Goal: Communication & Community: Participate in discussion

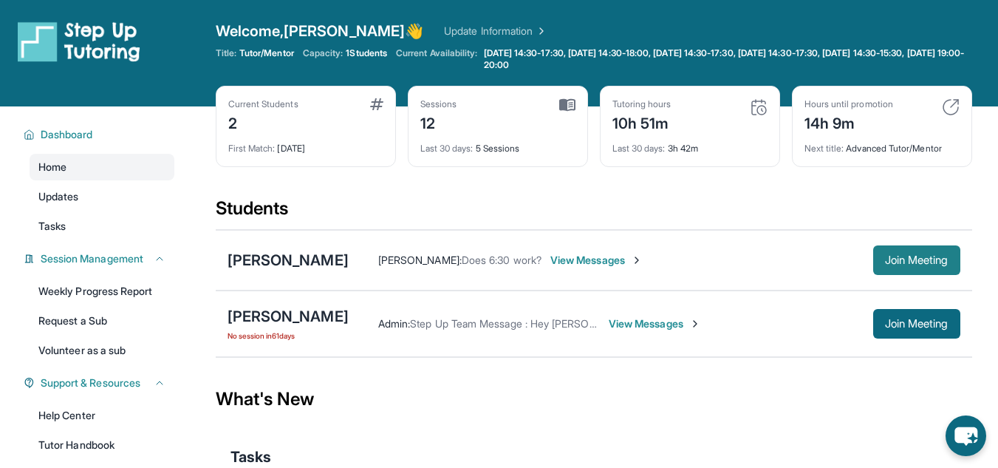
click at [922, 259] on span "Join Meeting" at bounding box center [917, 260] width 64 height 9
click at [635, 253] on span "View Messages" at bounding box center [596, 260] width 92 height 15
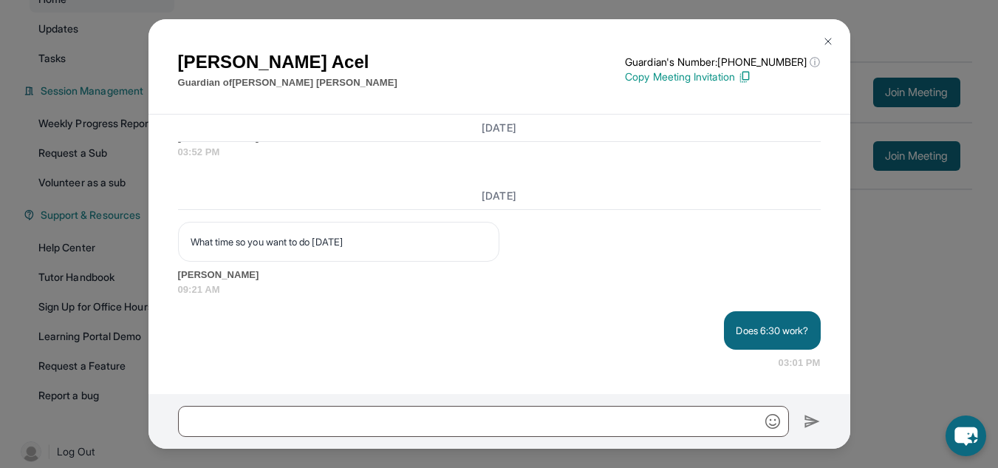
scroll to position [170, 0]
click at [830, 40] on img at bounding box center [828, 41] width 12 height 12
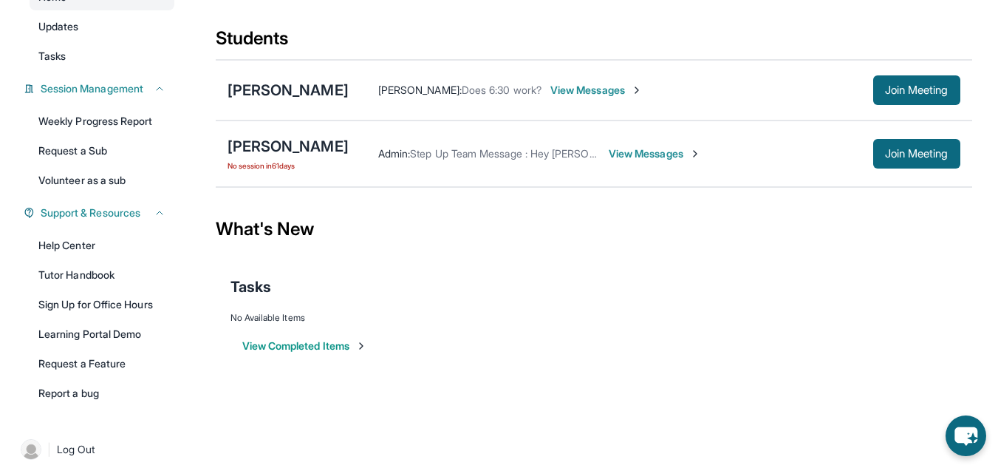
click at [611, 83] on span "View Messages" at bounding box center [596, 90] width 92 height 15
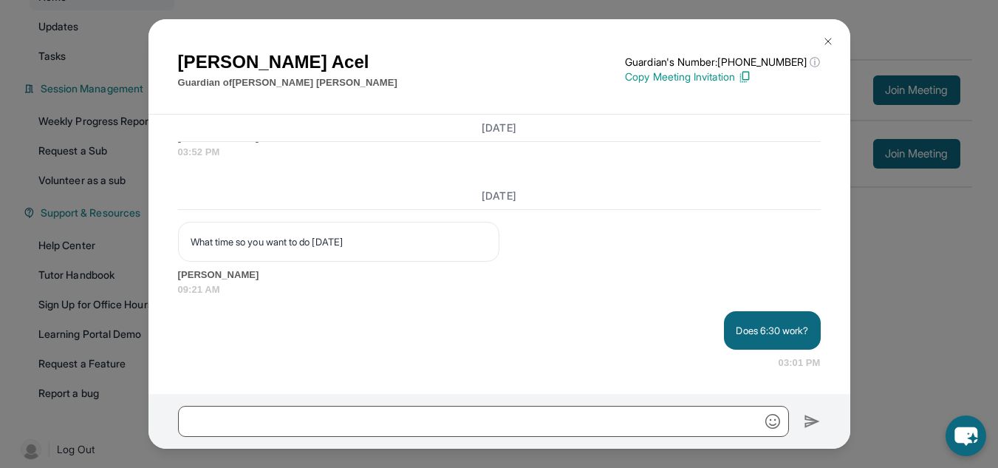
scroll to position [182, 0]
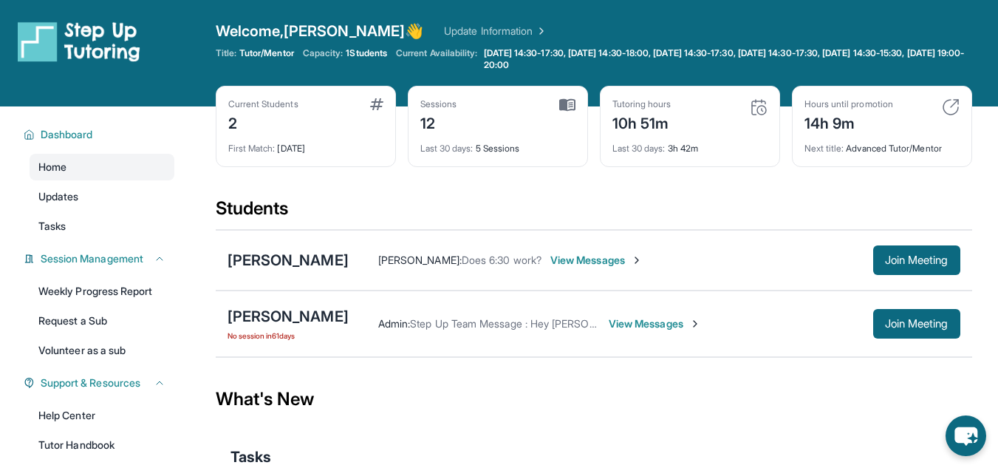
click at [608, 267] on div "Ananya Vedula : Does 6:30 work? View Messages Join Meeting" at bounding box center [655, 260] width 612 height 30
click at [628, 258] on span "View Messages" at bounding box center [596, 260] width 92 height 15
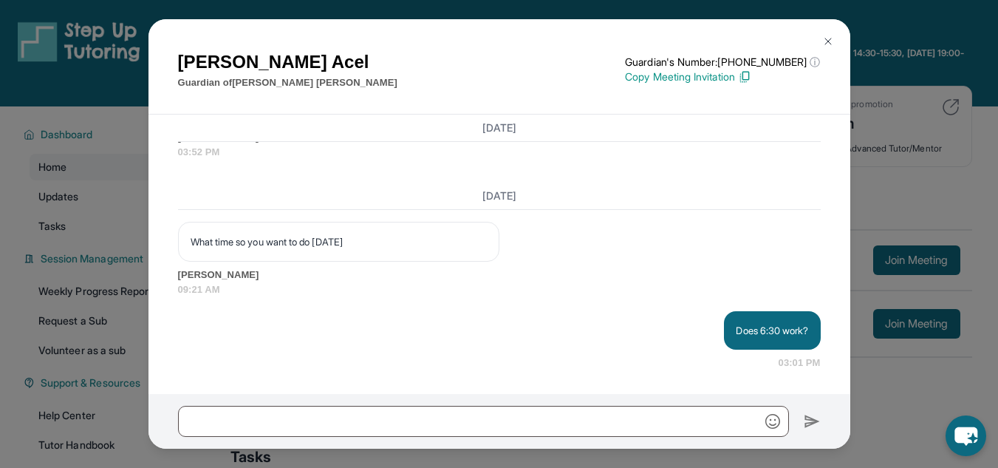
scroll to position [14902, 0]
click at [826, 38] on img at bounding box center [828, 41] width 12 height 12
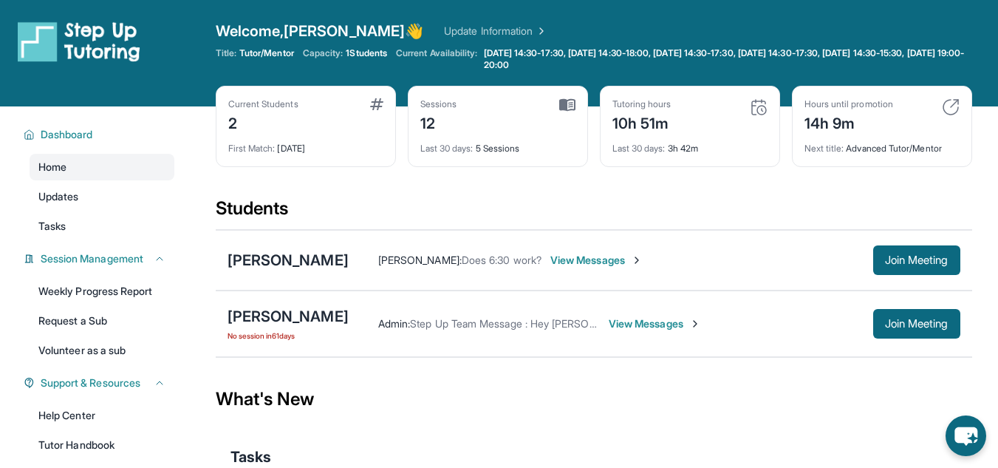
click at [601, 259] on span "View Messages" at bounding box center [596, 260] width 92 height 15
click at [643, 259] on span "View Messages" at bounding box center [596, 260] width 92 height 15
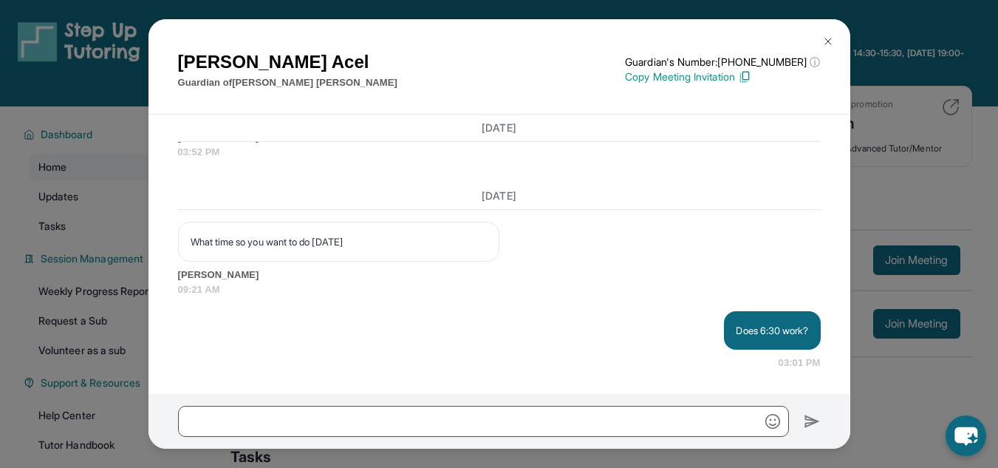
scroll to position [14902, 0]
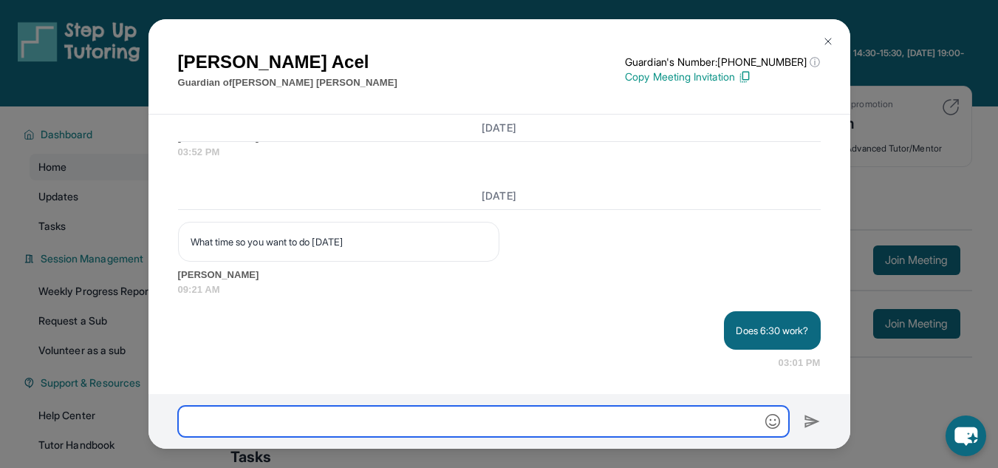
click at [468, 412] on input "text" at bounding box center [483, 421] width 611 height 31
type input "**********"
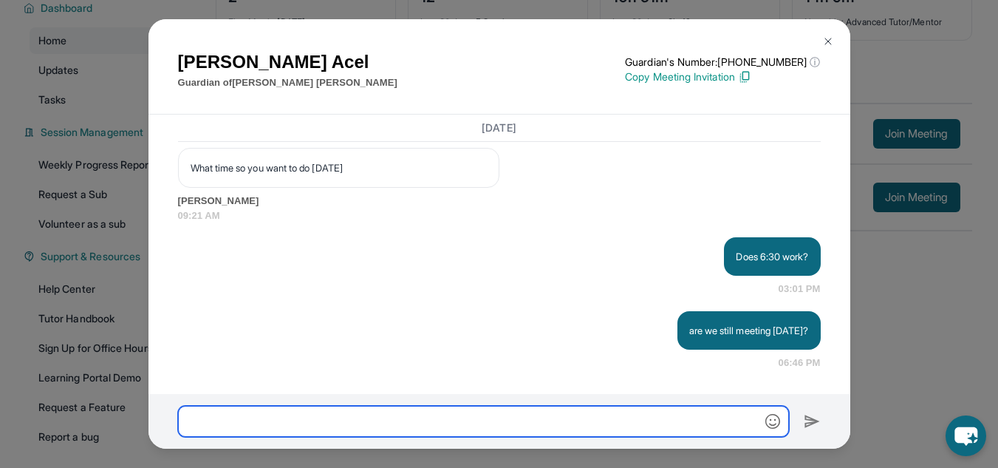
scroll to position [182, 0]
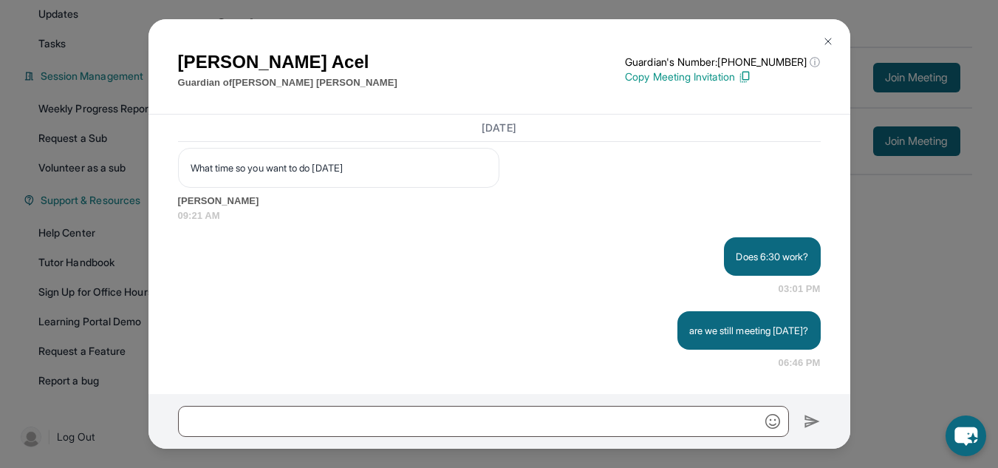
click at [833, 44] on img at bounding box center [828, 41] width 12 height 12
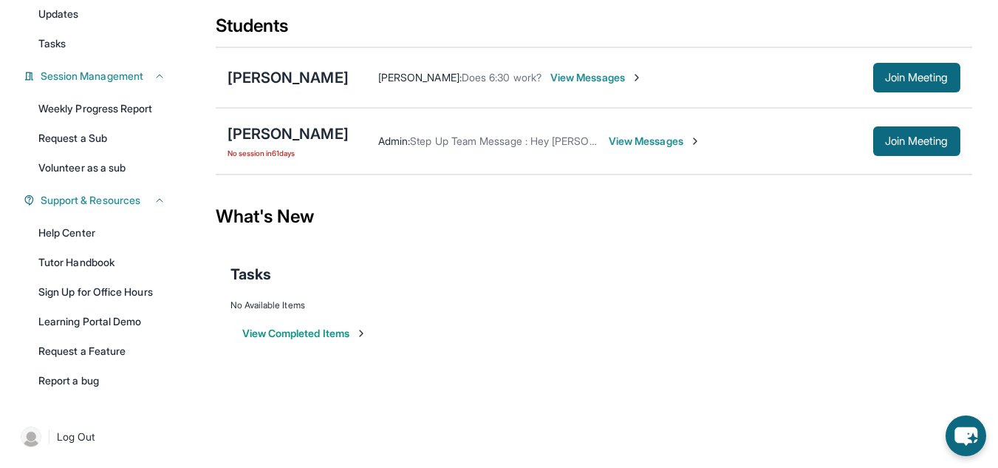
click at [635, 78] on span "View Messages" at bounding box center [596, 77] width 92 height 15
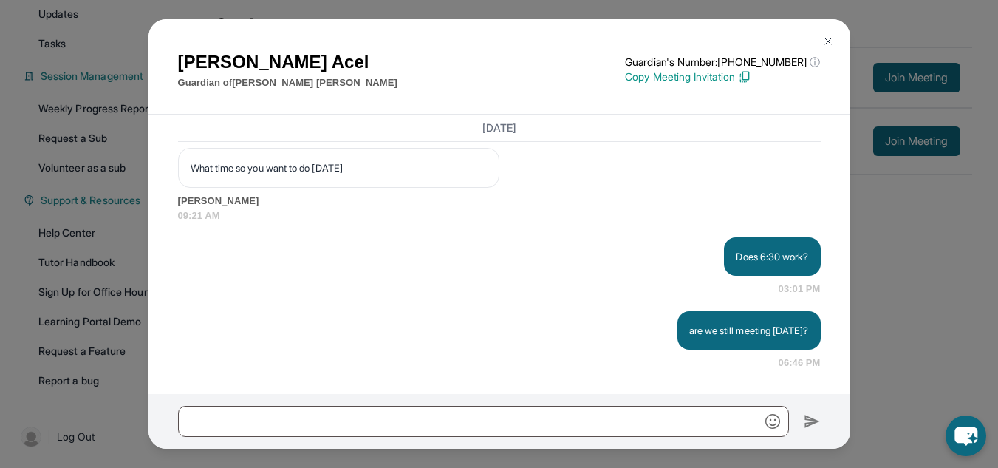
scroll to position [14975, 0]
click at [836, 32] on button at bounding box center [828, 42] width 30 height 30
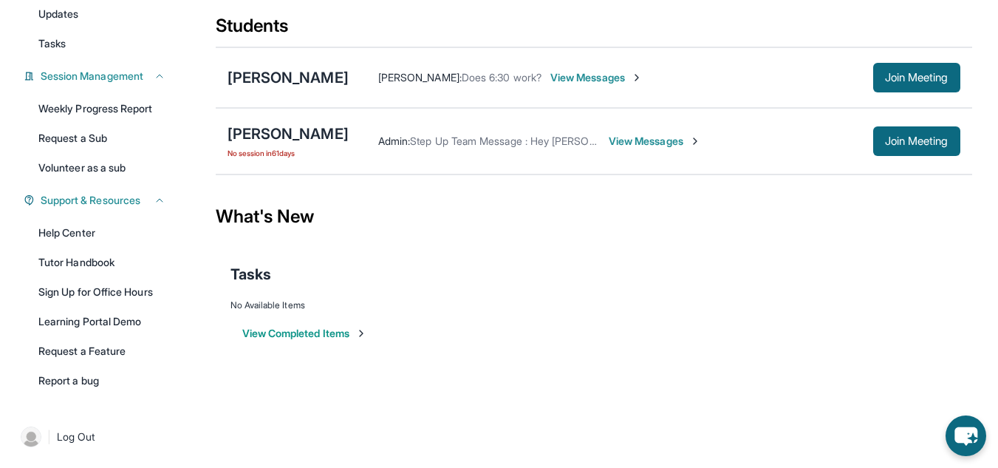
click at [638, 81] on span "View Messages" at bounding box center [596, 77] width 92 height 15
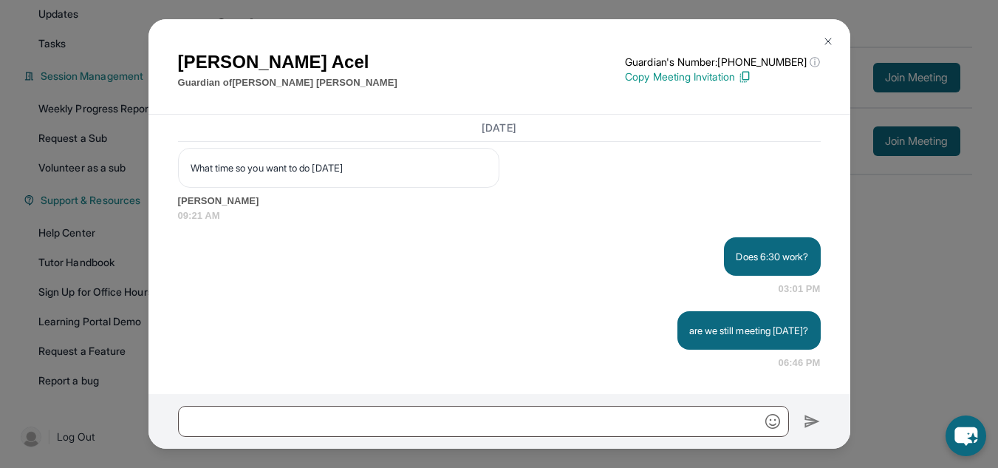
click at [817, 37] on button at bounding box center [828, 42] width 30 height 30
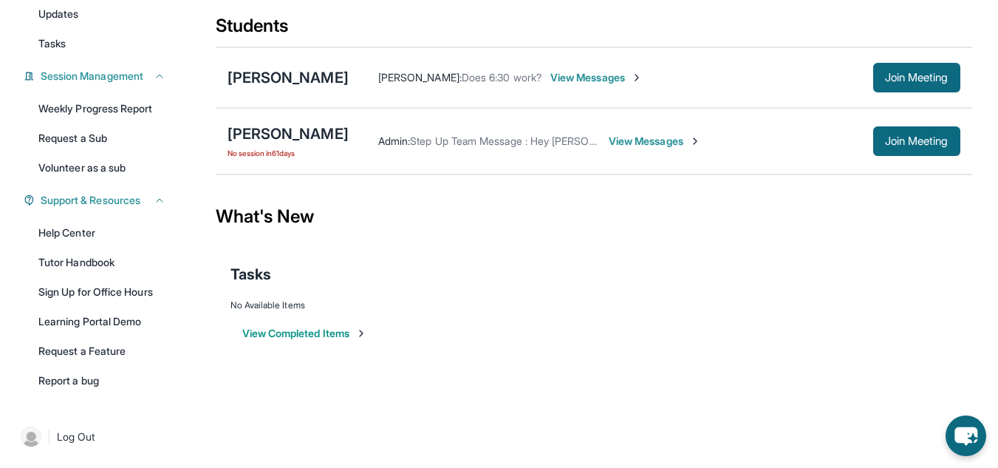
click at [638, 72] on span "View Messages" at bounding box center [596, 77] width 92 height 15
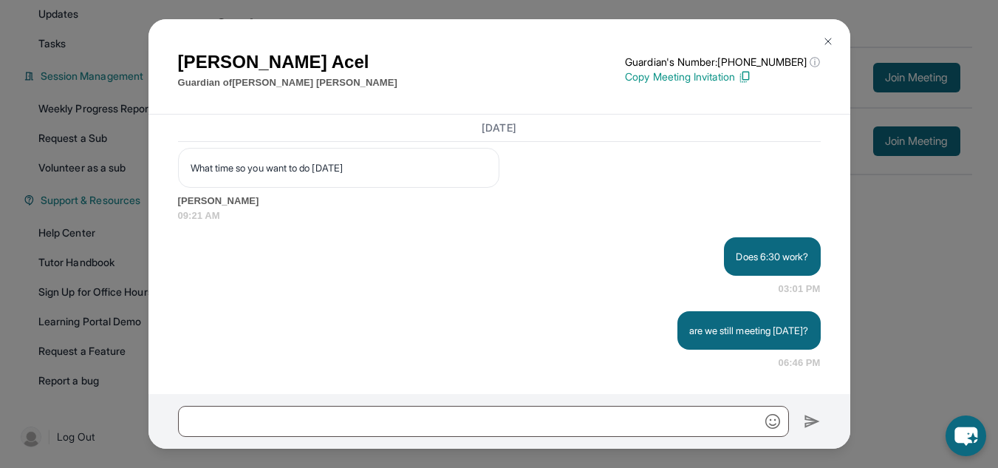
click at [830, 37] on img at bounding box center [828, 41] width 12 height 12
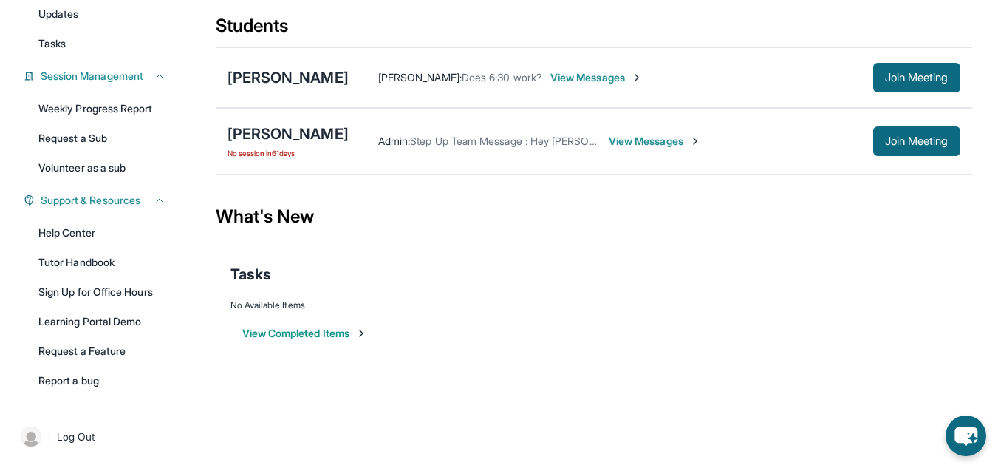
click at [643, 82] on span "View Messages" at bounding box center [596, 77] width 92 height 15
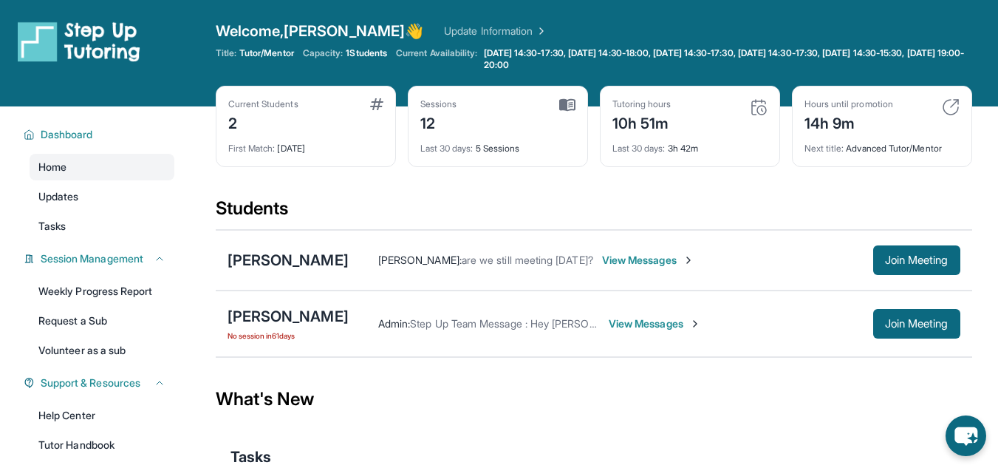
click at [659, 262] on span "View Messages" at bounding box center [648, 260] width 92 height 15
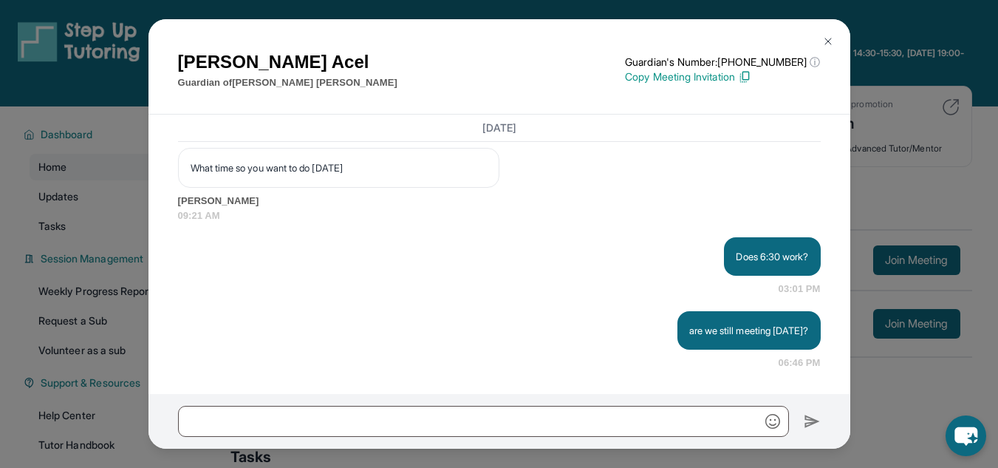
scroll to position [14975, 0]
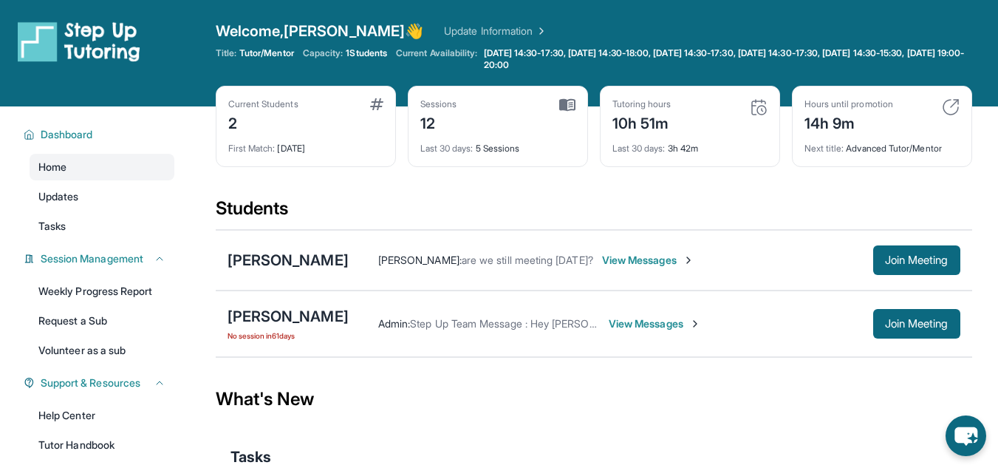
click at [667, 280] on div "[PERSON_NAME] [PERSON_NAME] : are we still meeting [DATE]? View Messages Join M…" at bounding box center [594, 260] width 757 height 61
click at [678, 262] on span "View Messages" at bounding box center [648, 260] width 92 height 15
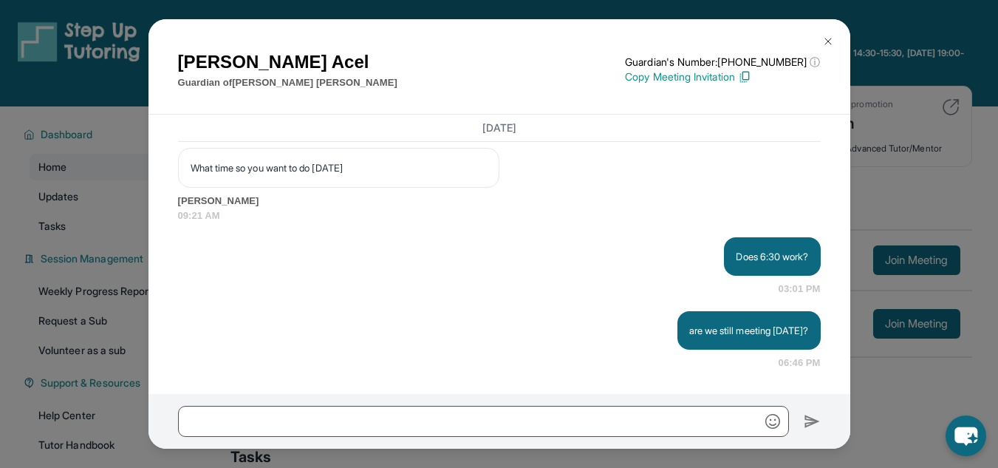
scroll to position [14975, 0]
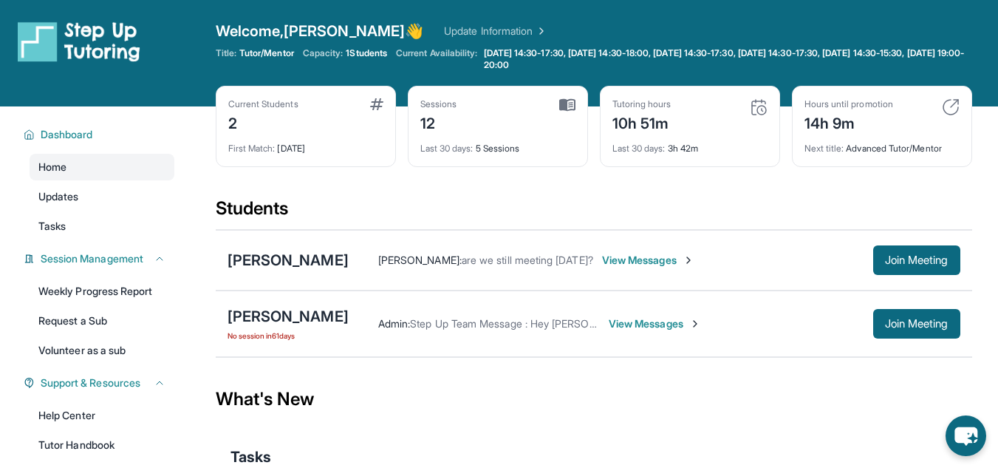
click at [647, 262] on span "View Messages" at bounding box center [648, 260] width 92 height 15
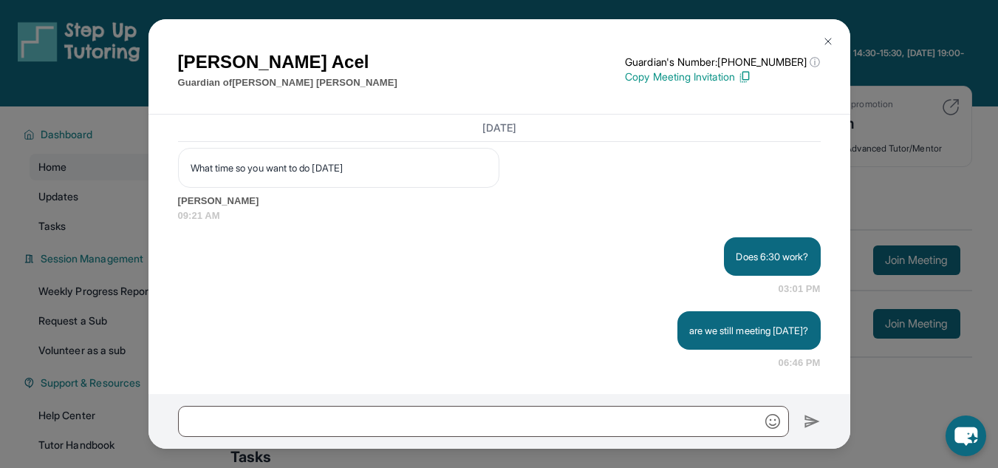
scroll to position [14975, 0]
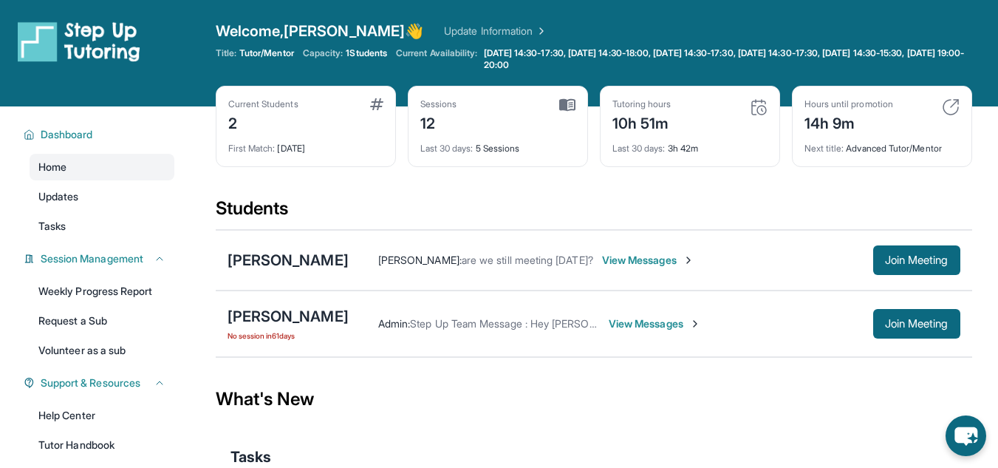
click at [682, 265] on span "View Messages" at bounding box center [648, 260] width 92 height 15
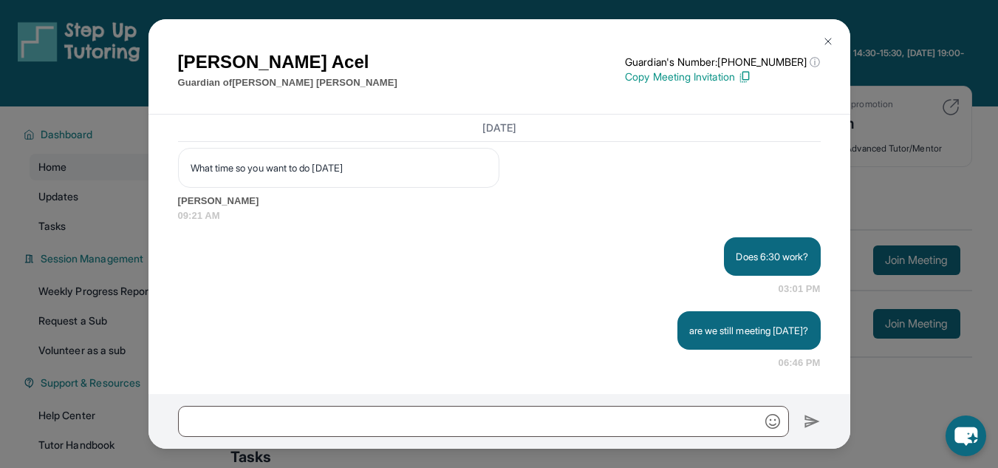
scroll to position [14975, 0]
click at [823, 42] on img at bounding box center [828, 41] width 12 height 12
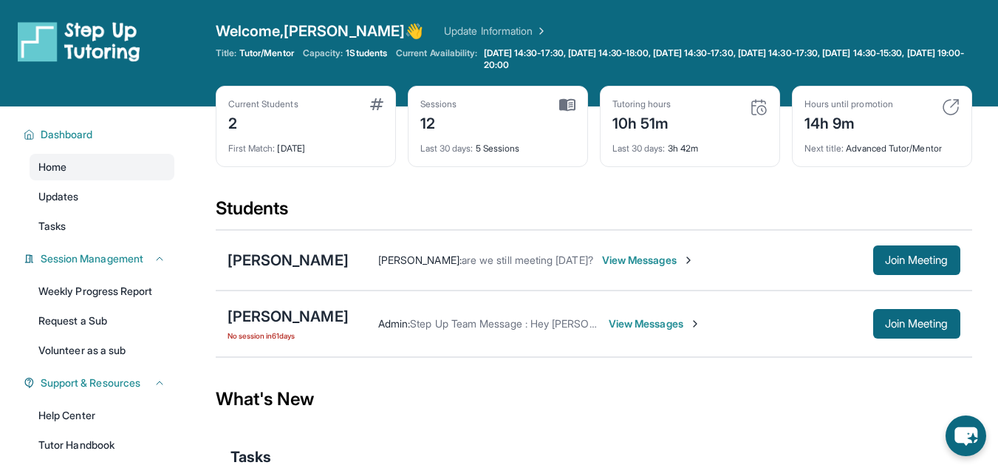
click at [661, 251] on div "[PERSON_NAME] : are we still meeting [DATE]? View Messages Join Meeting" at bounding box center [655, 260] width 612 height 30
click at [661, 261] on span "View Messages" at bounding box center [648, 260] width 92 height 15
